Goal: Task Accomplishment & Management: Manage account settings

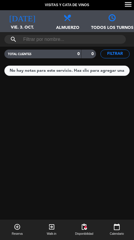
click at [16, 23] on div "[DATE] vie. 3. oct. [DATE]" at bounding box center [22, 21] width 45 height 22
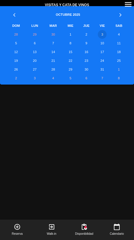
click at [16, 67] on td "26" at bounding box center [16, 69] width 20 height 9
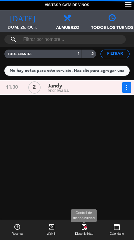
click at [81, 224] on span "pending_actions" at bounding box center [84, 227] width 7 height 7
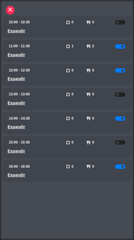
click at [78, 207] on div "close Horarios Mesas personas Estado 10:00 - 10:30 Expandir check_box_outline_b…" at bounding box center [66, 119] width 131 height 237
click at [9, 1] on div "close Horarios Mesas personas Estado 10:00 - 10:30 Expandir check_box_outline_b…" at bounding box center [67, 120] width 134 height 240
click at [9, 12] on icon "close" at bounding box center [10, 9] width 7 height 7
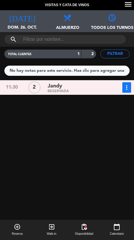
click at [129, 1] on icon "menu" at bounding box center [128, 4] width 9 height 9
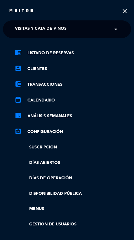
click at [21, 26] on span "Visitas y Cata de Vinos" at bounding box center [41, 29] width 52 height 12
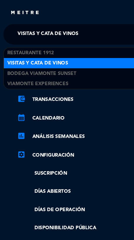
click at [32, 27] on span "Visitas y Cata de Vinos" at bounding box center [41, 29] width 52 height 12
click at [14, 44] on span "Restaurante 1912" at bounding box center [26, 45] width 40 height 7
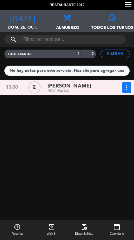
click at [127, 3] on icon "menu" at bounding box center [128, 4] width 9 height 9
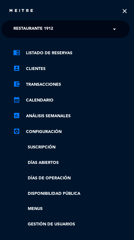
scroll to position [0, 1]
click at [128, 11] on icon "close" at bounding box center [125, 11] width 10 height 10
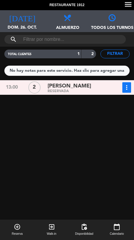
click at [16, 20] on span "[DATE]" at bounding box center [22, 15] width 45 height 11
click at [102, 161] on div "13:00 2 [PERSON_NAME] RESERVADA more_vert Estado de la reserva" at bounding box center [67, 171] width 137 height 182
click at [18, 234] on span "Reserva" at bounding box center [17, 234] width 11 height 5
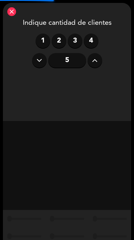
click at [43, 42] on label "1" at bounding box center [43, 41] width 15 height 15
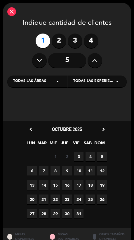
click at [105, 132] on icon "chevron_right" at bounding box center [103, 129] width 6 height 6
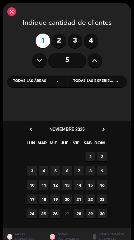
click at [33, 128] on icon "chevron_left" at bounding box center [31, 129] width 6 height 6
